Goal: Communication & Community: Answer question/provide support

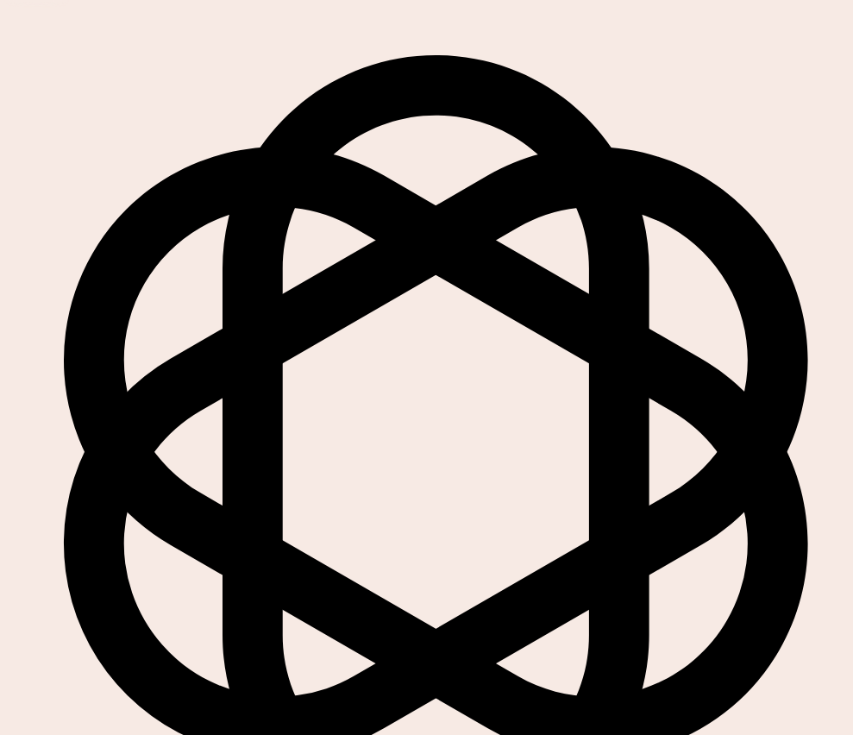
scroll to position [89, 0]
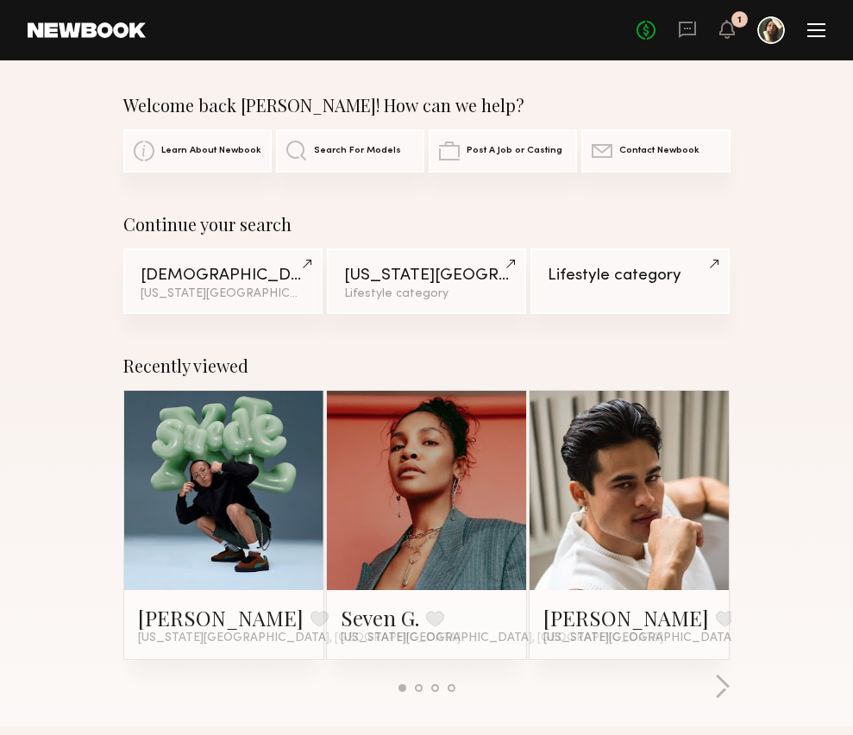
click at [740, 34] on div "No fees up to $5,000 1" at bounding box center [731, 30] width 189 height 28
click at [734, 35] on icon at bounding box center [728, 29] width 16 height 19
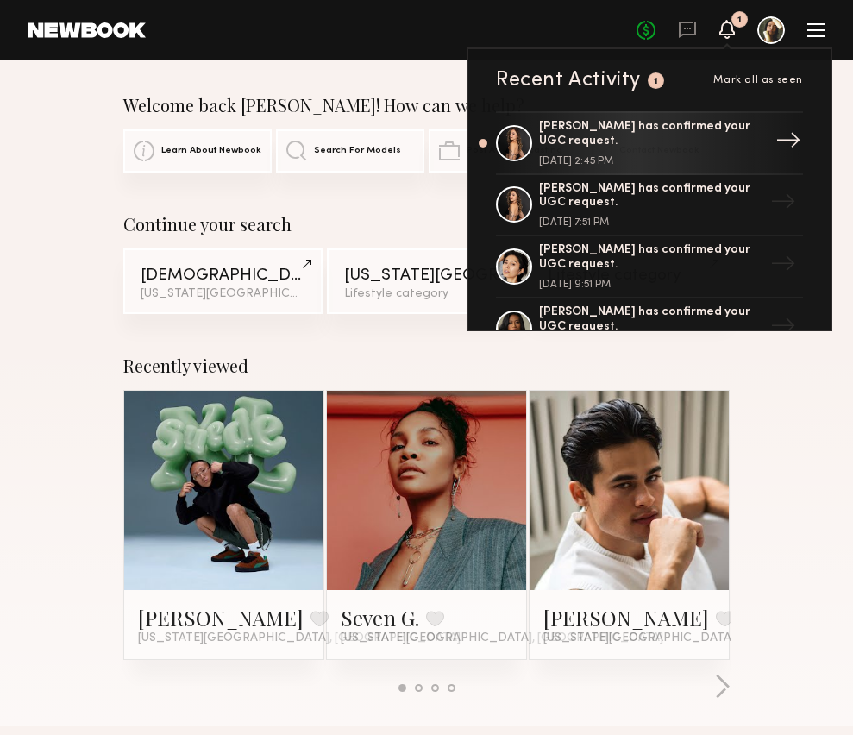
click at [710, 129] on div "[PERSON_NAME] has confirmed your UGC request." at bounding box center [651, 134] width 224 height 29
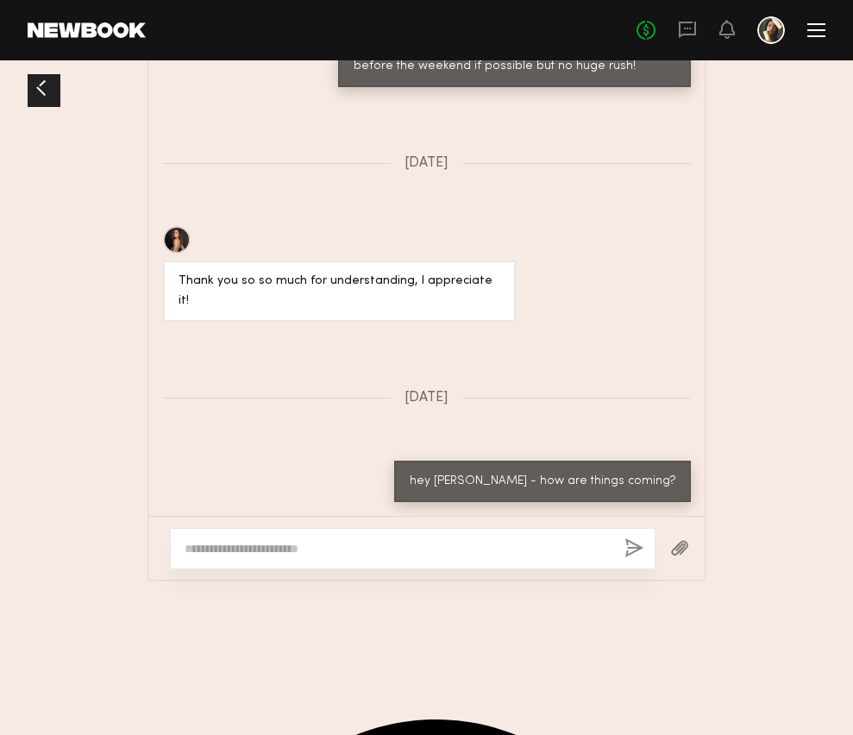
scroll to position [1867, 0]
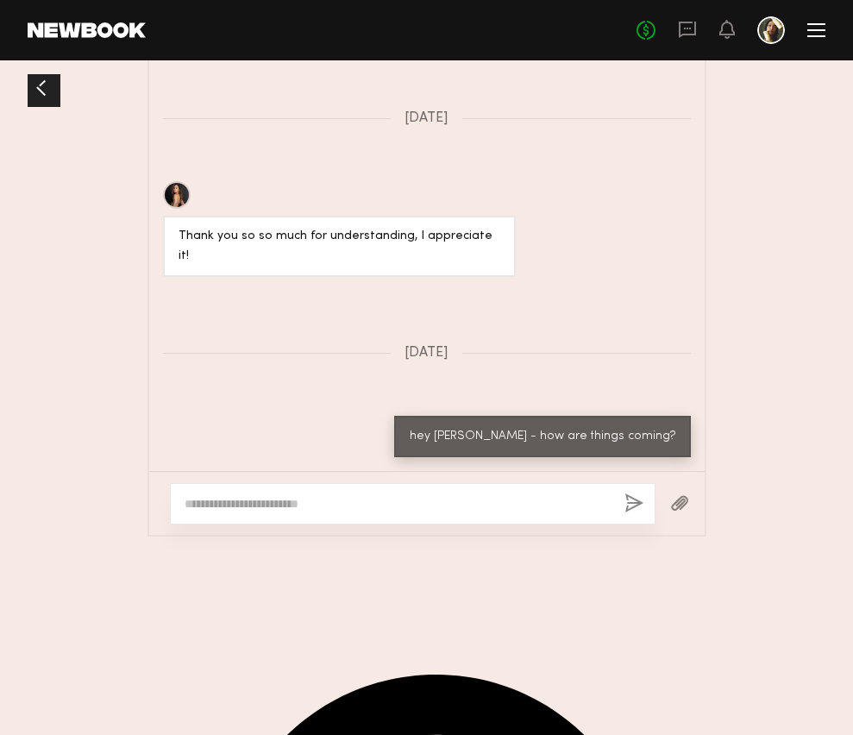
click at [484, 513] on textarea at bounding box center [398, 503] width 426 height 17
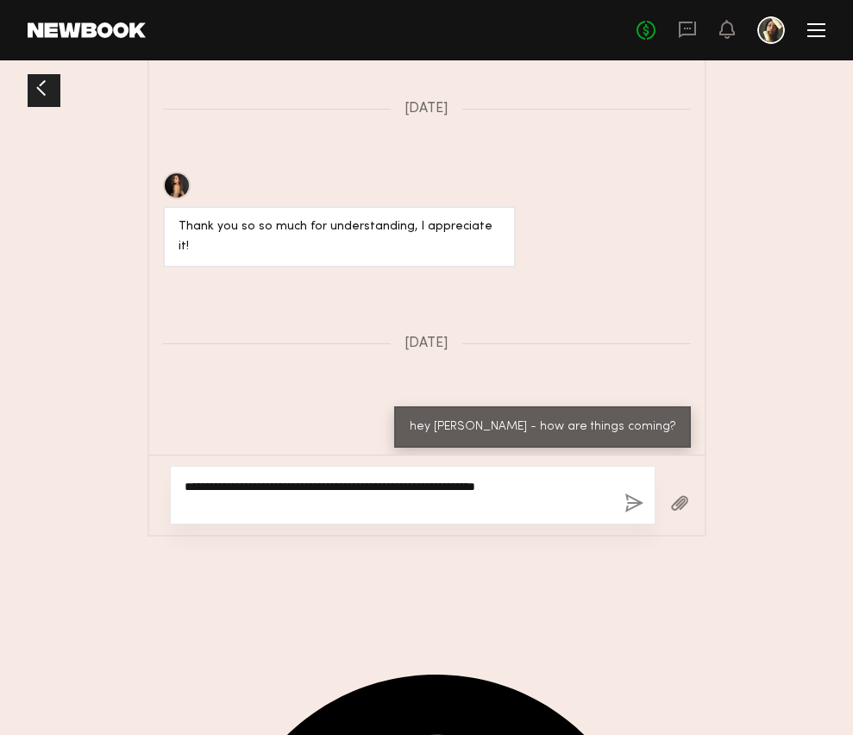
type textarea "**********"
click at [639, 515] on button "button" at bounding box center [634, 505] width 19 height 22
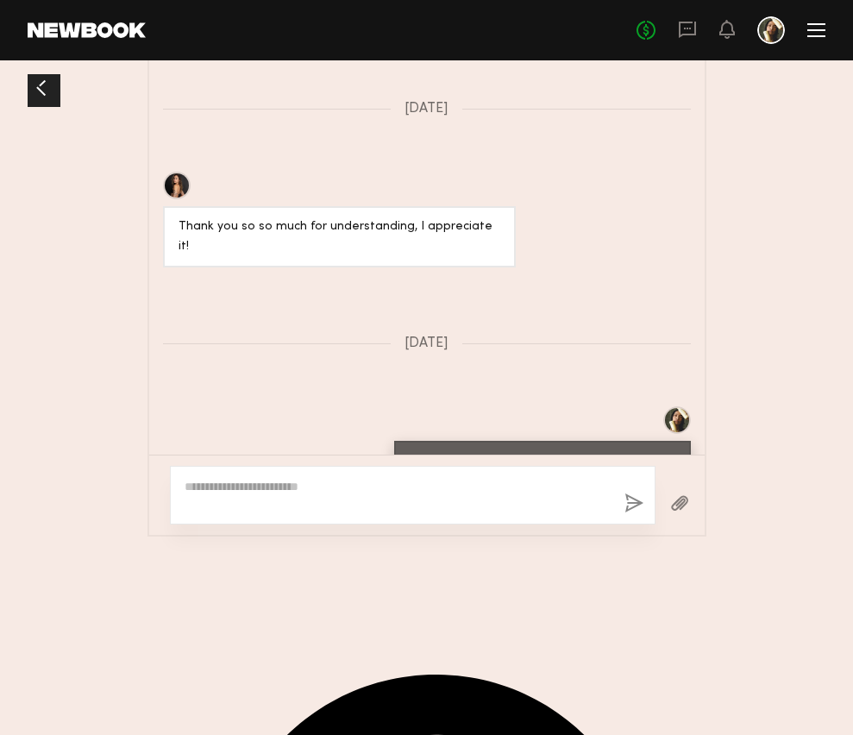
scroll to position [1770, 0]
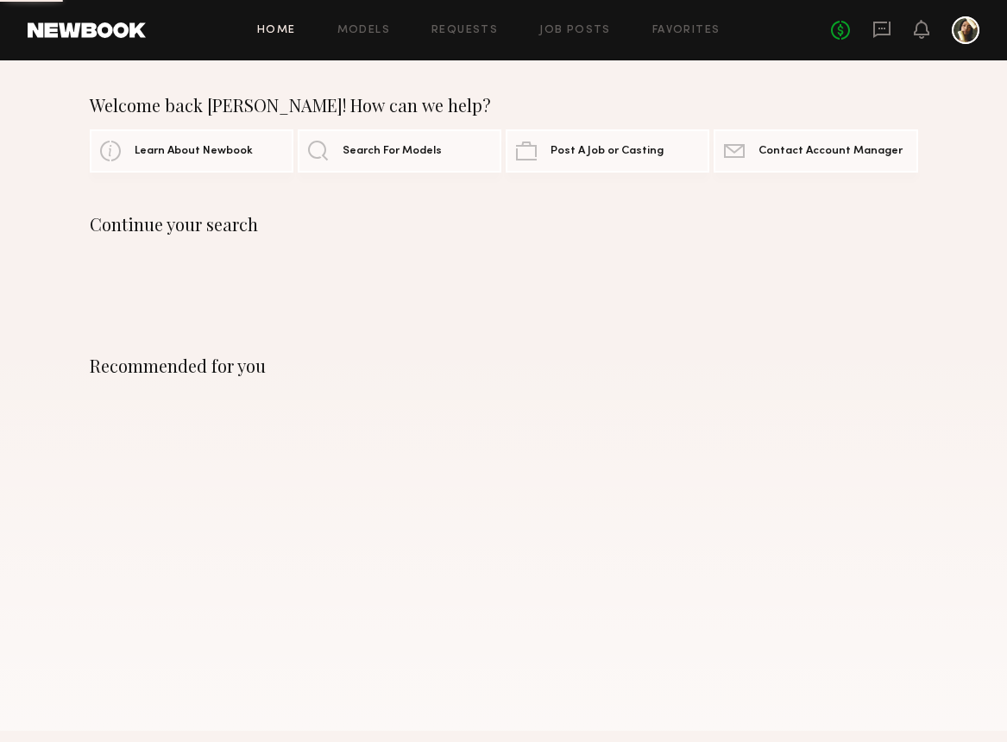
scroll to position [82, 0]
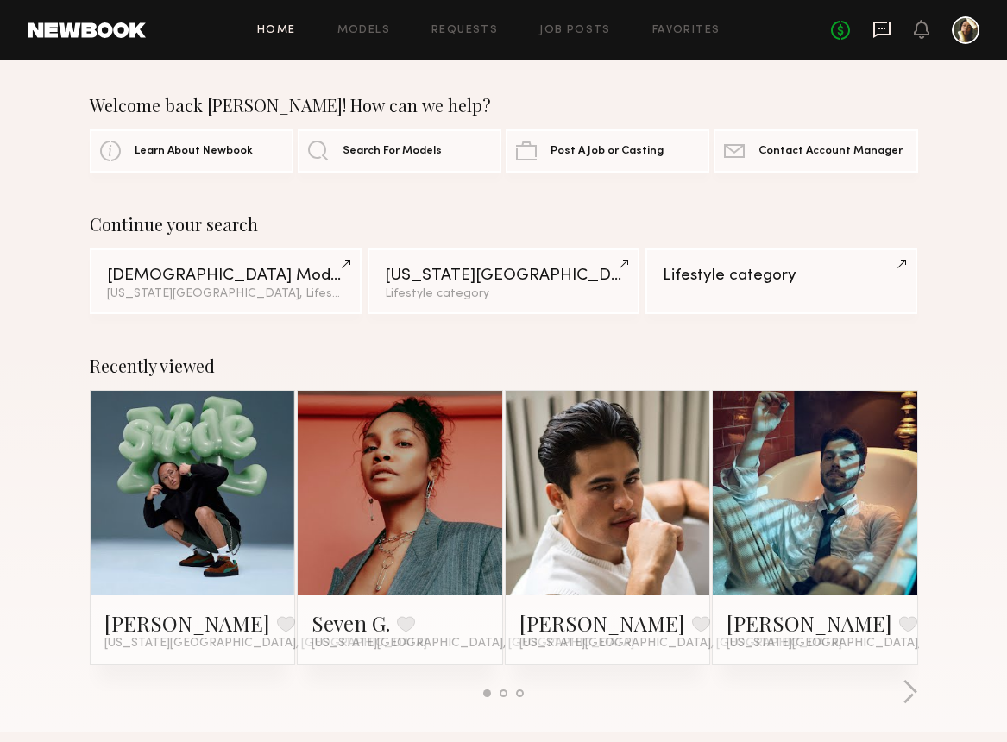
click at [879, 37] on icon at bounding box center [881, 29] width 19 height 19
click at [220, 452] on link at bounding box center [193, 493] width 94 height 204
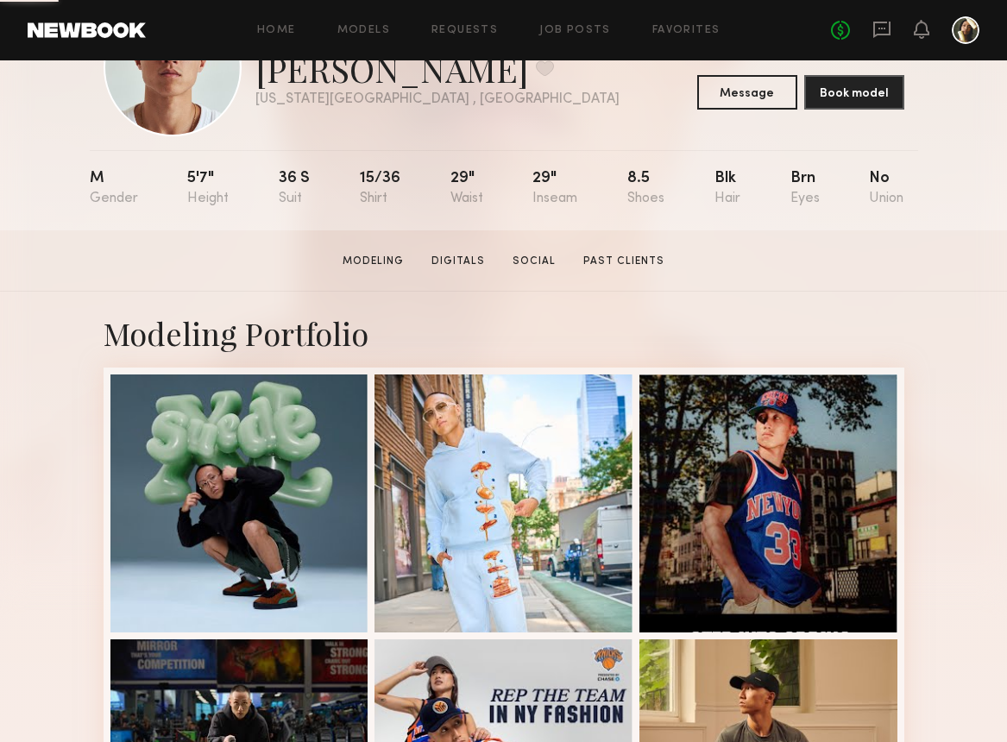
scroll to position [257, 0]
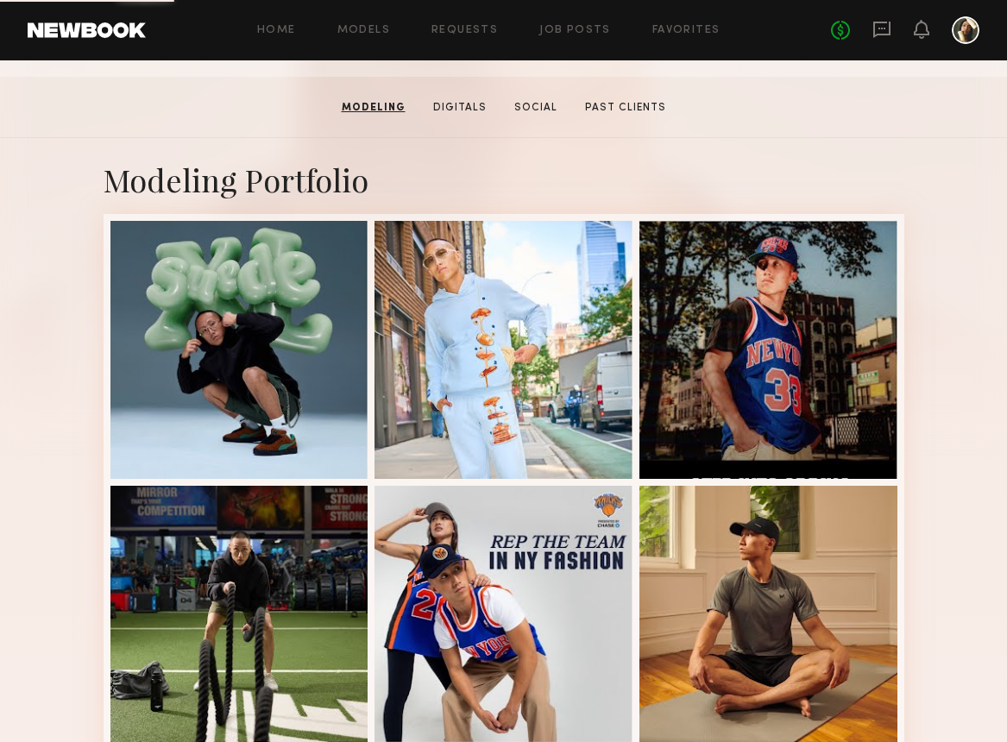
click at [225, 420] on div at bounding box center [239, 350] width 258 height 258
